Goal: Task Accomplishment & Management: Manage account settings

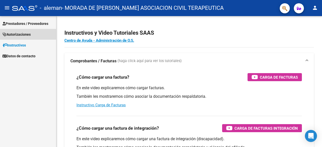
click at [20, 34] on span "Autorizaciones" at bounding box center [17, 35] width 28 height 6
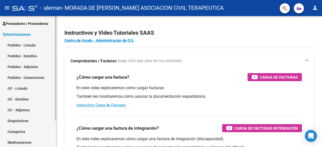
drag, startPoint x: 26, startPoint y: 19, endPoint x: 33, endPoint y: 23, distance: 8.5
click at [26, 19] on link "Prestadores / Proveedores" at bounding box center [28, 23] width 56 height 11
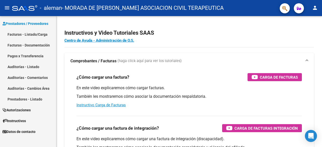
click at [27, 34] on link "Facturas - Listado/Carga" at bounding box center [28, 34] width 56 height 11
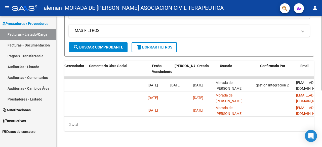
scroll to position [0, 811]
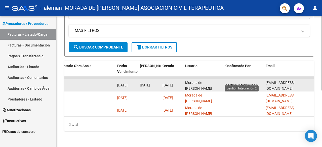
click at [243, 83] on span "gestión Integración 2" at bounding box center [241, 85] width 33 height 4
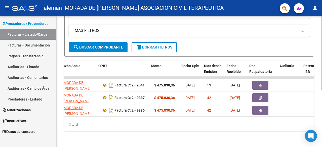
scroll to position [0, 145]
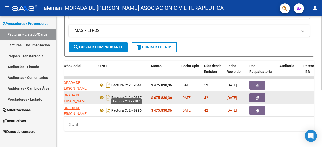
click at [132, 96] on strong "Factura C: 2 - 9387" at bounding box center [126, 98] width 30 height 4
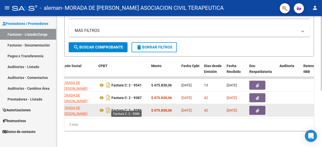
click at [135, 108] on strong "Factura C: 2 - 9386" at bounding box center [126, 110] width 30 height 4
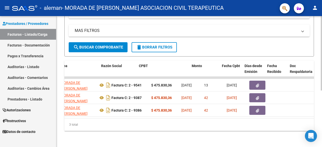
scroll to position [0, 0]
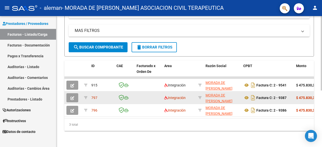
click at [74, 96] on icon "button" at bounding box center [72, 98] width 4 height 4
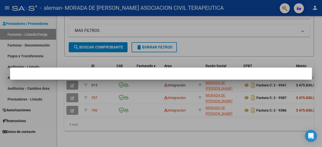
click at [211, 42] on div at bounding box center [161, 73] width 322 height 147
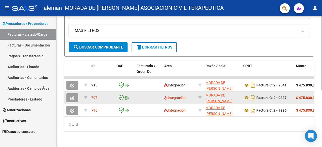
click at [93, 96] on span "797" at bounding box center [94, 98] width 6 height 4
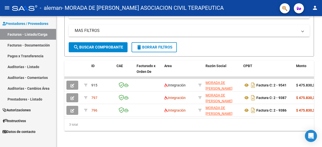
click at [317, 9] on mat-icon "person" at bounding box center [315, 8] width 6 height 6
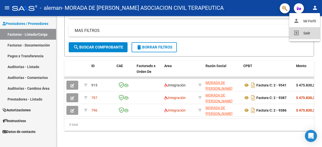
click at [307, 32] on button "exit_to_app Salir" at bounding box center [304, 33] width 31 height 12
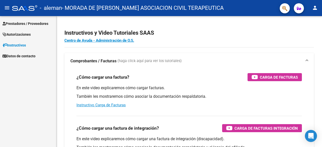
click at [25, 21] on span "Prestadores / Proveedores" at bounding box center [26, 24] width 46 height 6
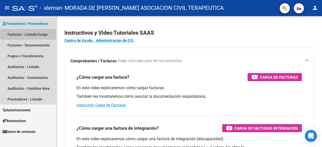
click at [27, 32] on link "Facturas - Listado/Carga" at bounding box center [28, 34] width 56 height 11
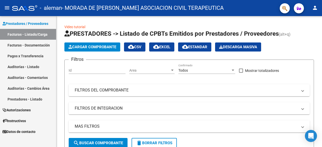
click at [314, 7] on mat-icon "person" at bounding box center [315, 8] width 6 height 6
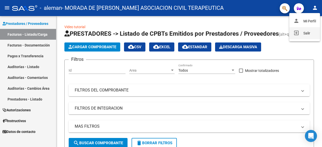
click at [302, 34] on button "exit_to_app Salir" at bounding box center [304, 33] width 31 height 12
